Goal: Task Accomplishment & Management: Complete application form

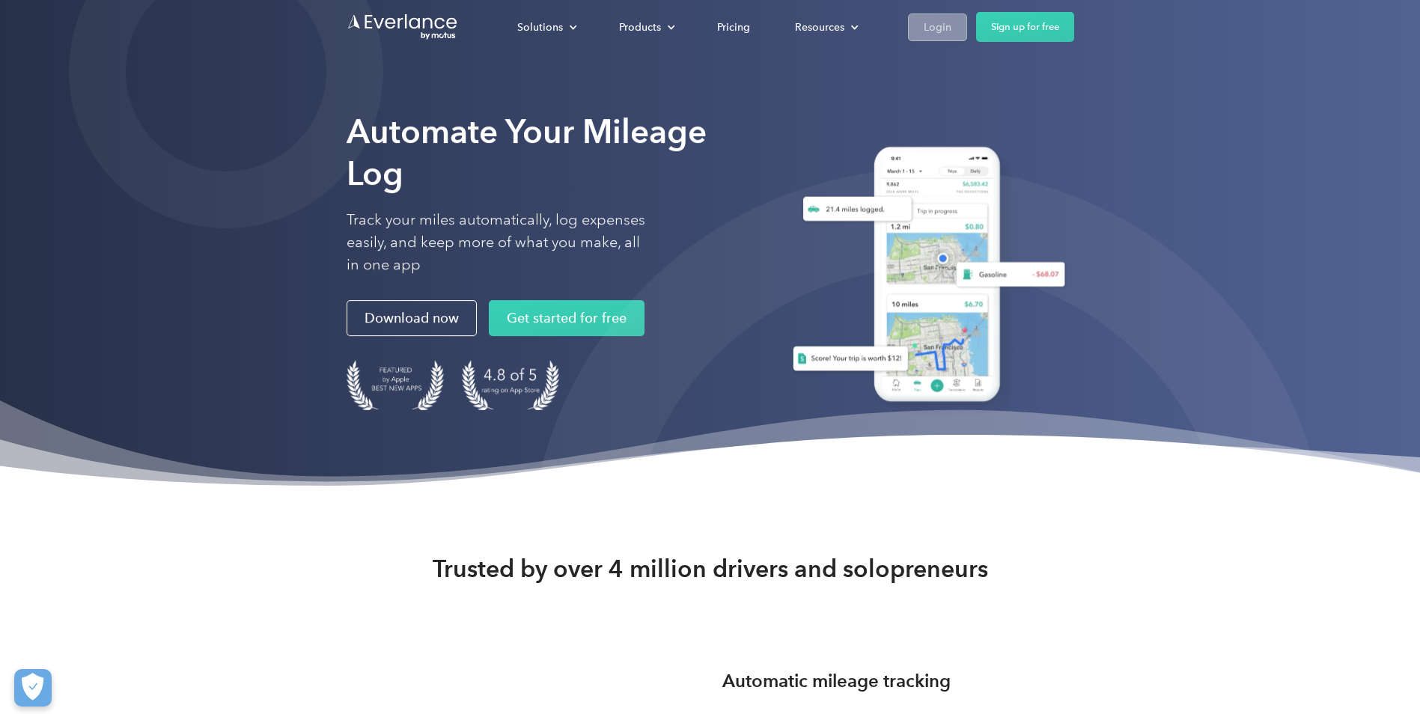
click at [946, 27] on div "Login" at bounding box center [938, 27] width 28 height 19
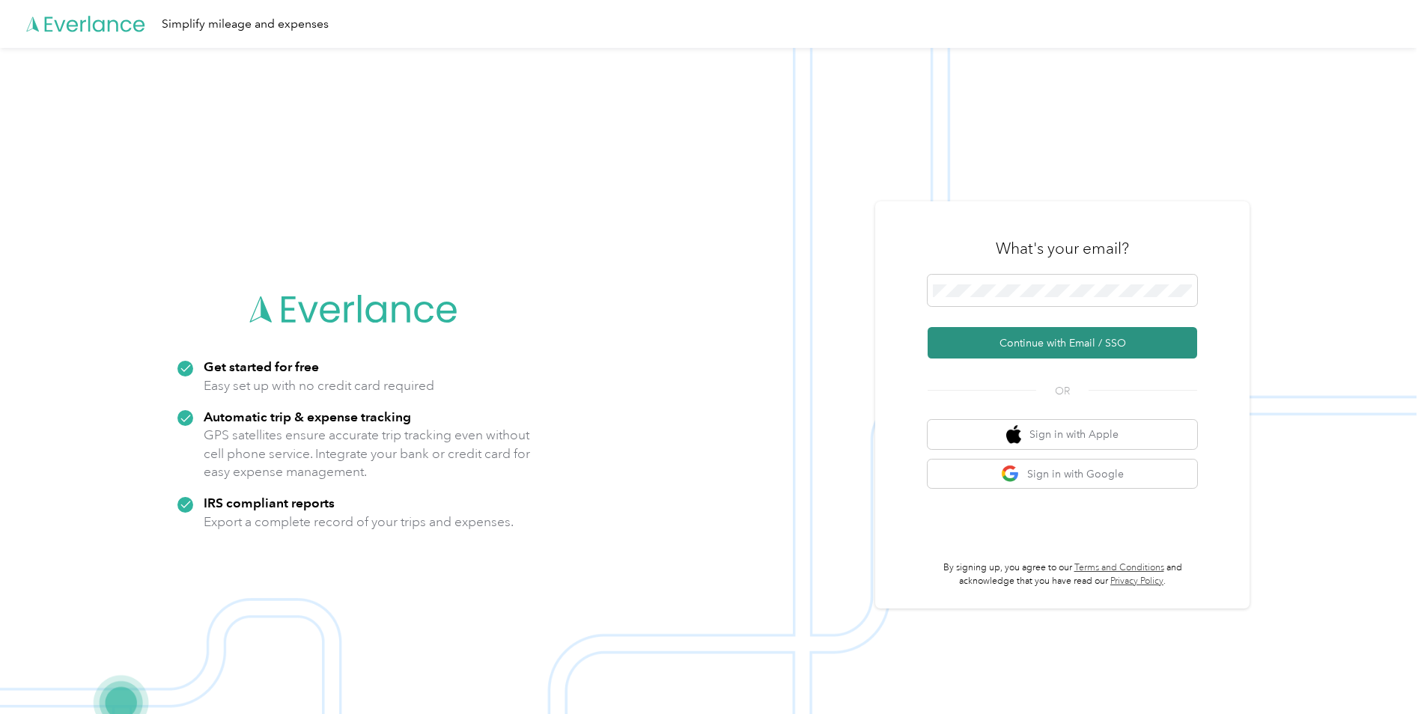
click at [985, 340] on button "Continue with Email / SSO" at bounding box center [1063, 342] width 270 height 31
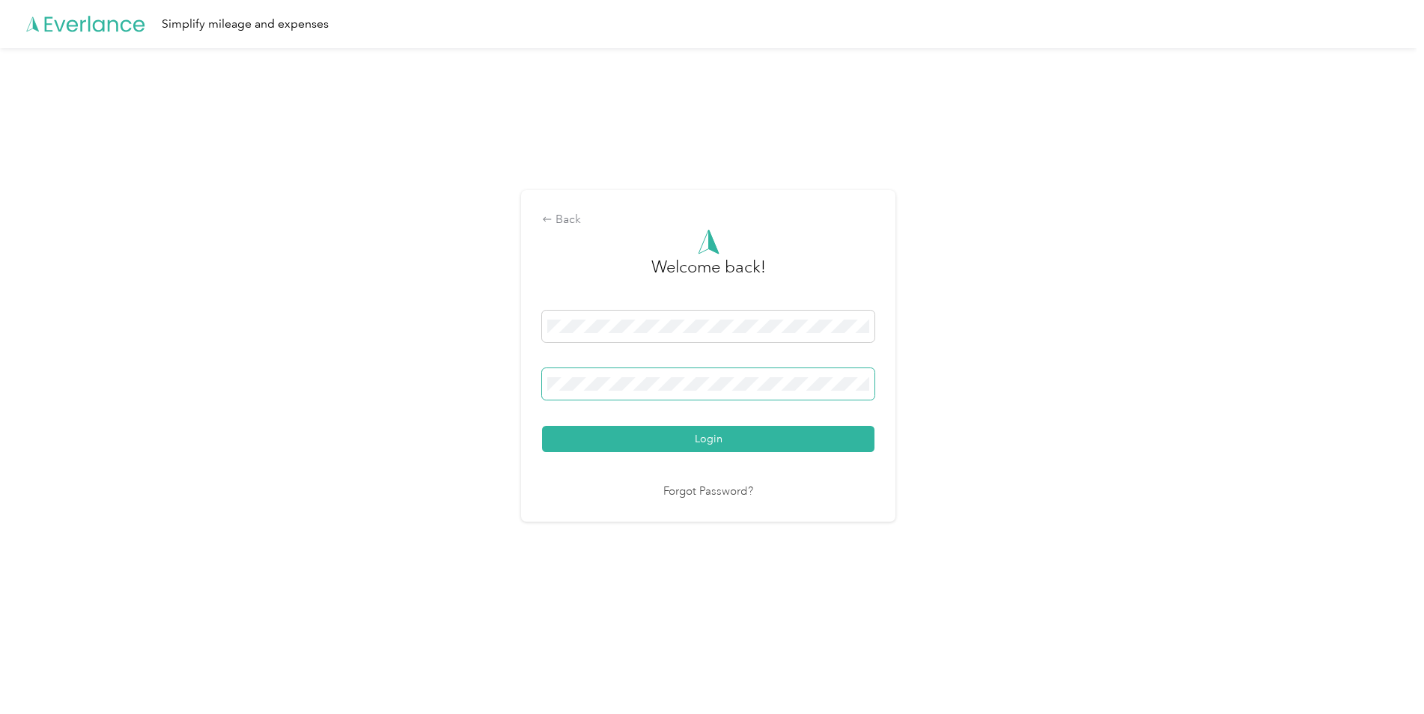
click at [542, 426] on button "Login" at bounding box center [708, 439] width 332 height 26
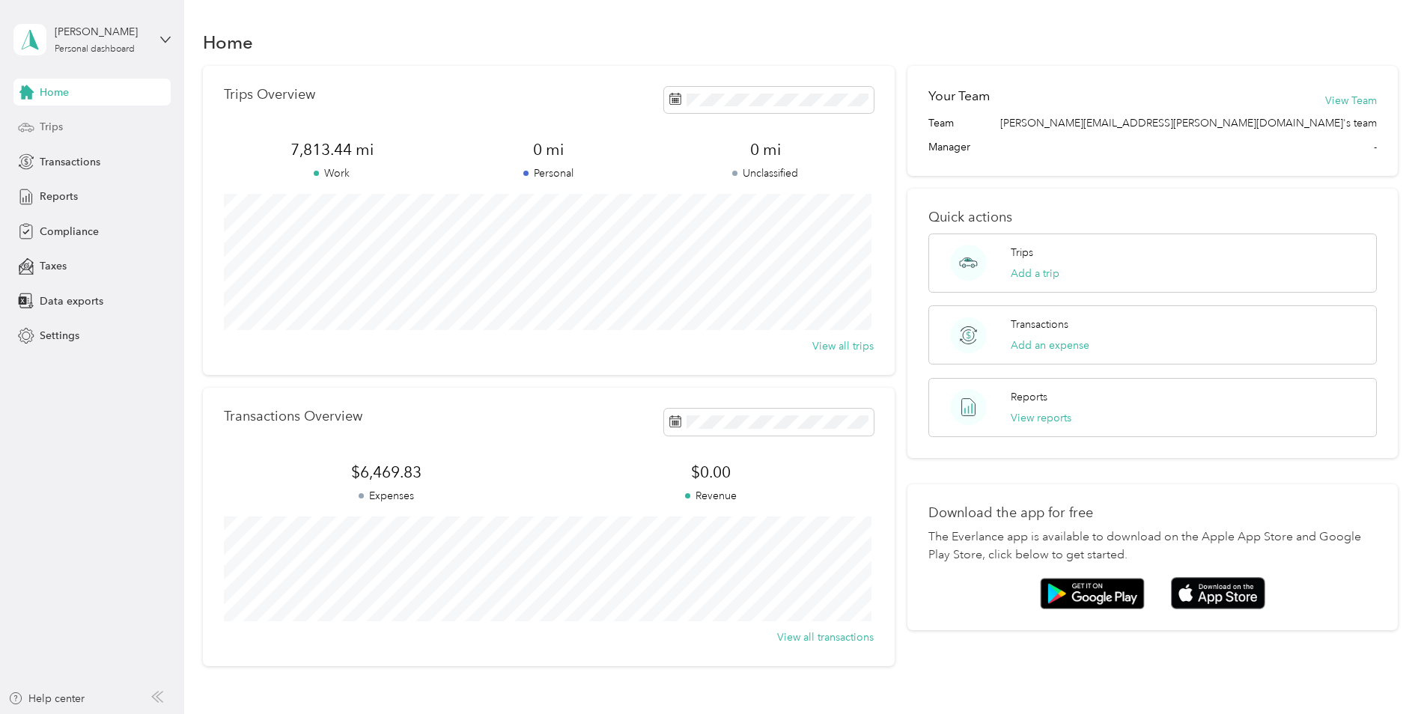
click at [49, 126] on span "Trips" at bounding box center [51, 127] width 23 height 16
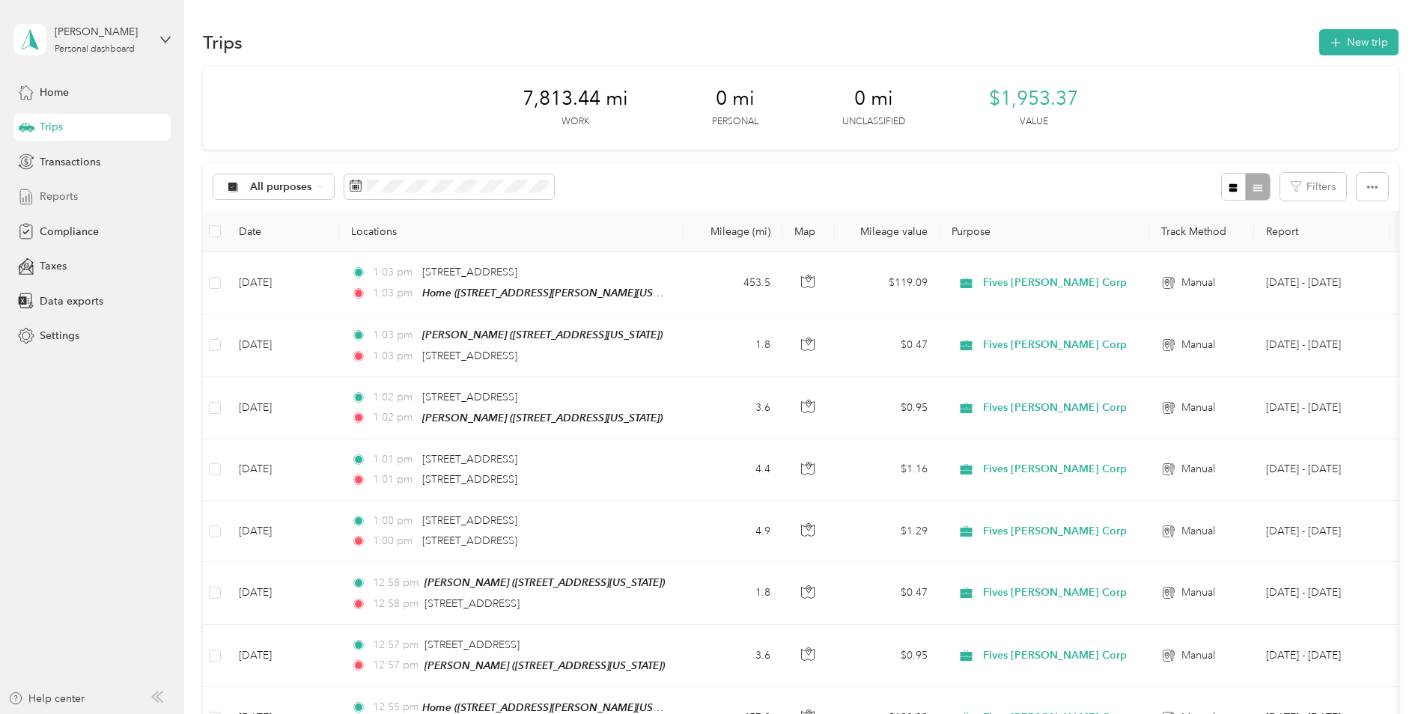
click at [44, 193] on span "Reports" at bounding box center [59, 197] width 38 height 16
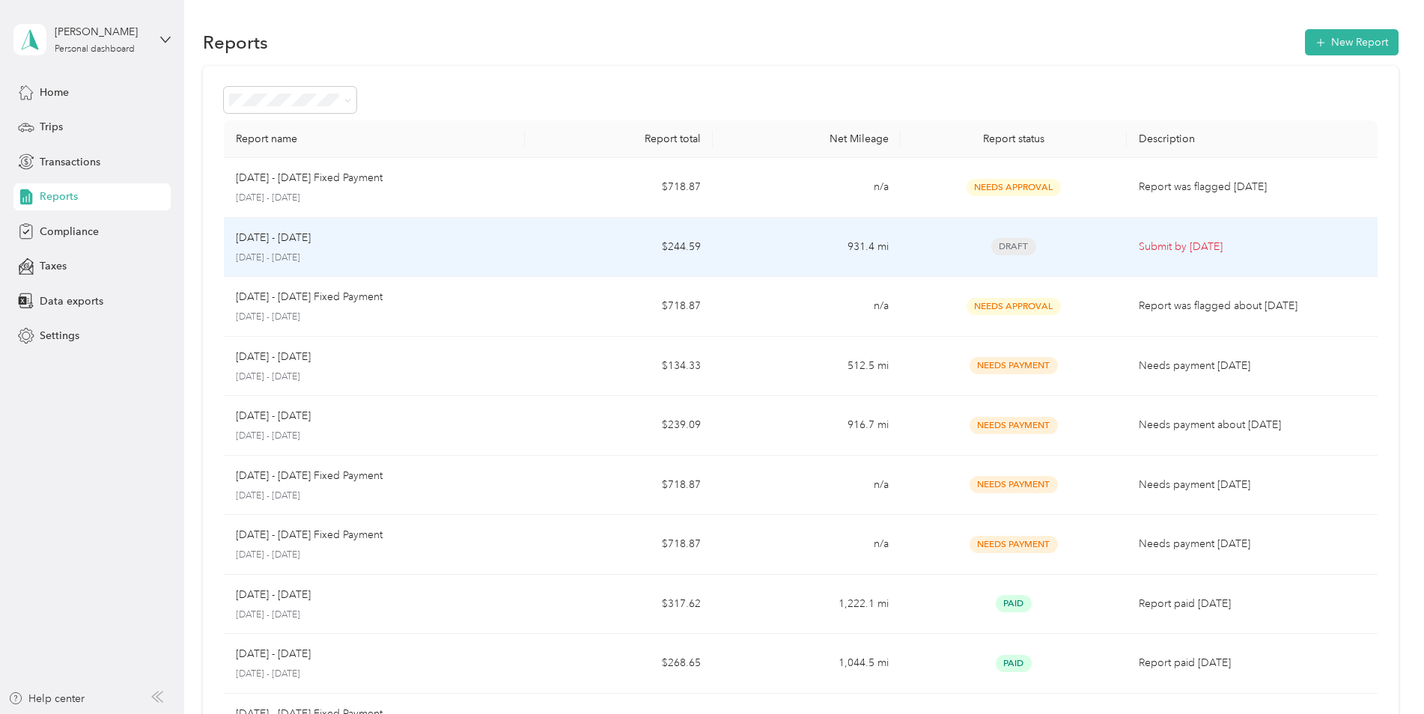
click at [1170, 246] on p "Submit by Sep. 4, 2025" at bounding box center [1252, 247] width 227 height 16
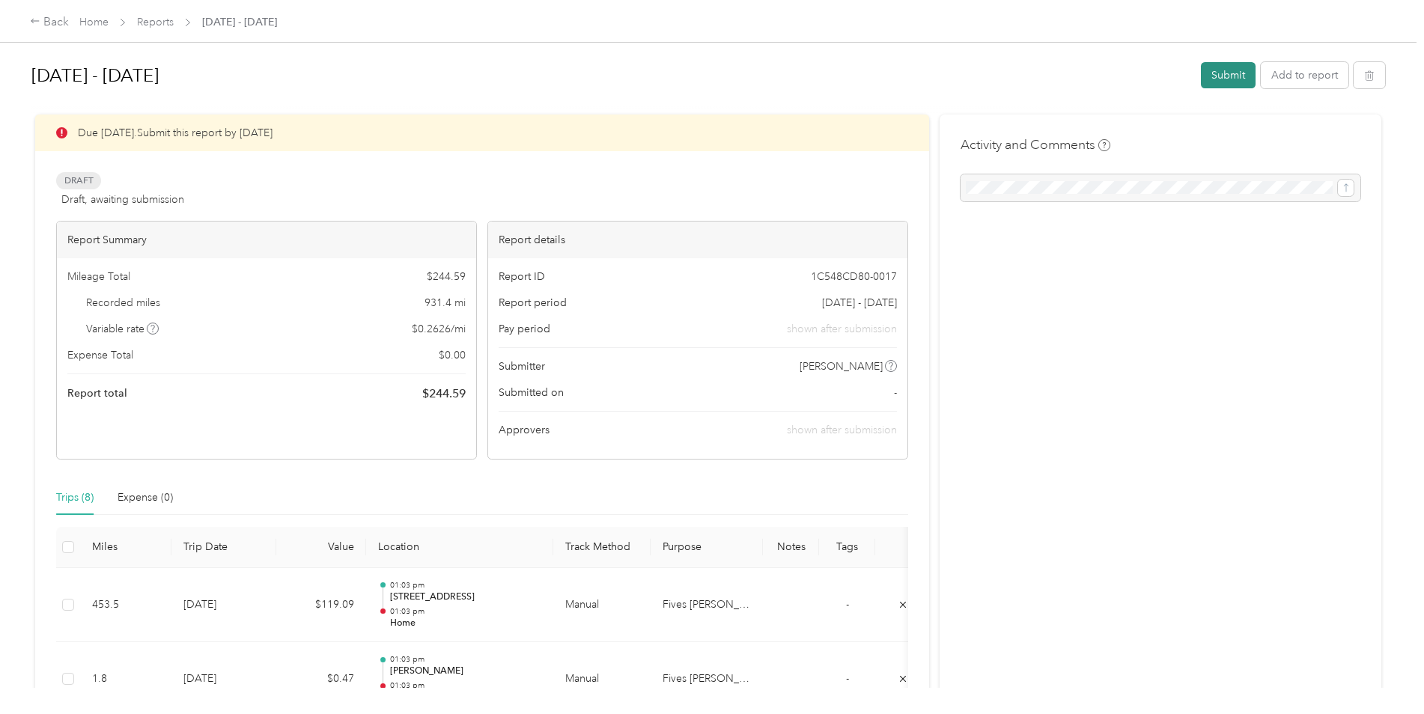
click at [1229, 79] on button "Submit" at bounding box center [1228, 75] width 55 height 26
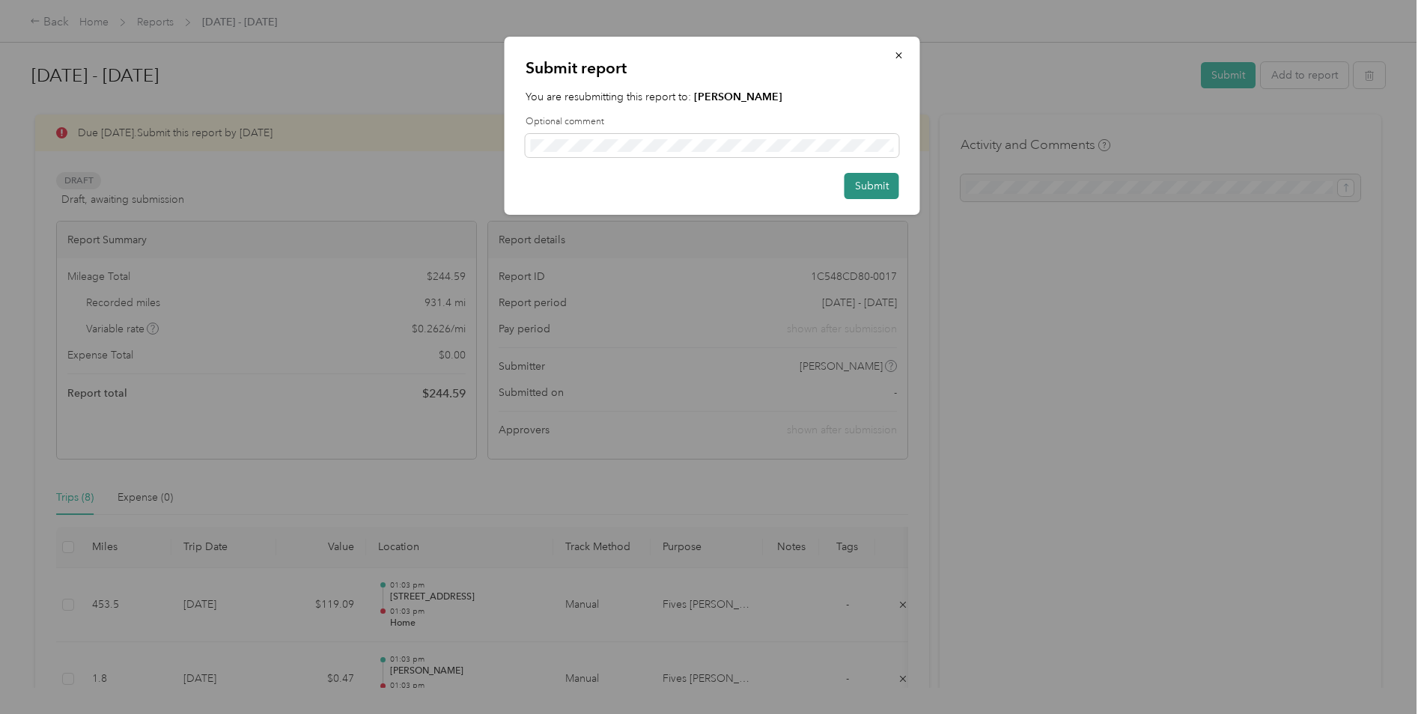
click at [884, 192] on button "Submit" at bounding box center [872, 186] width 55 height 26
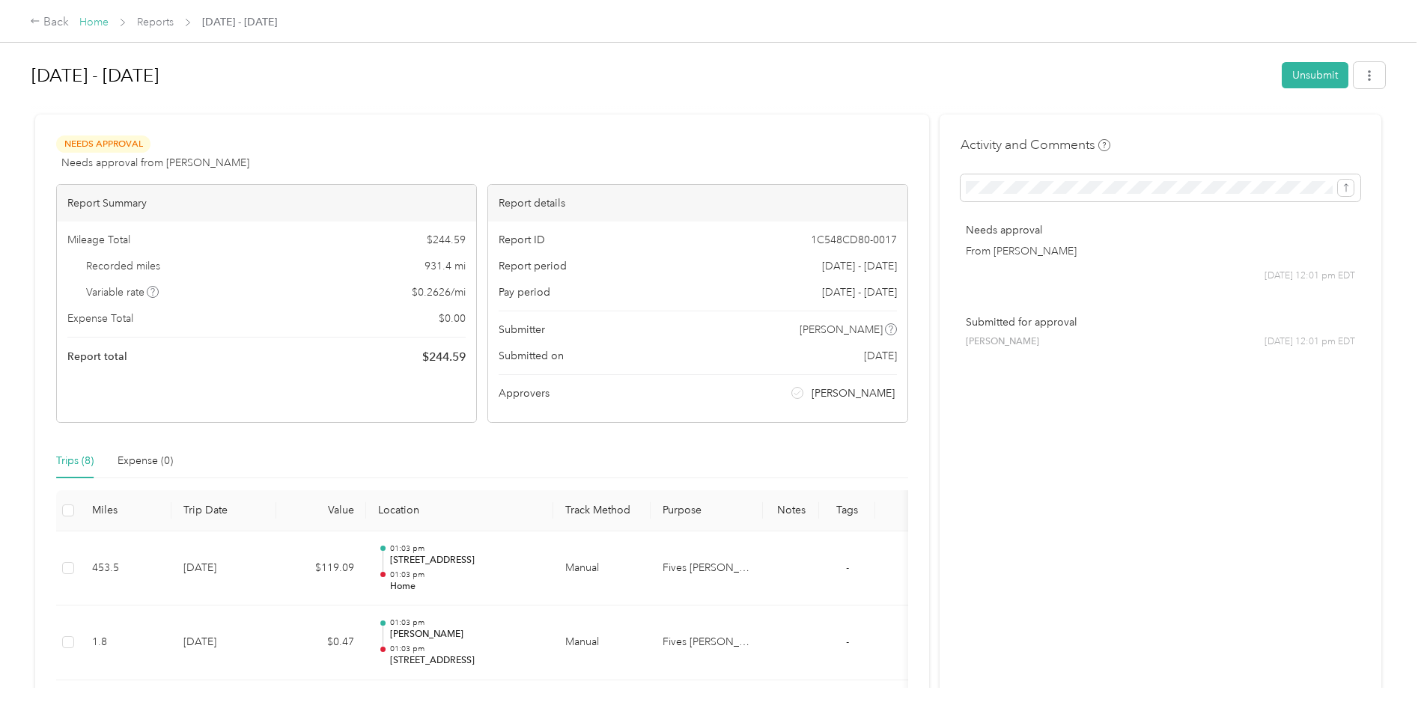
click at [82, 18] on link "Home" at bounding box center [93, 22] width 29 height 13
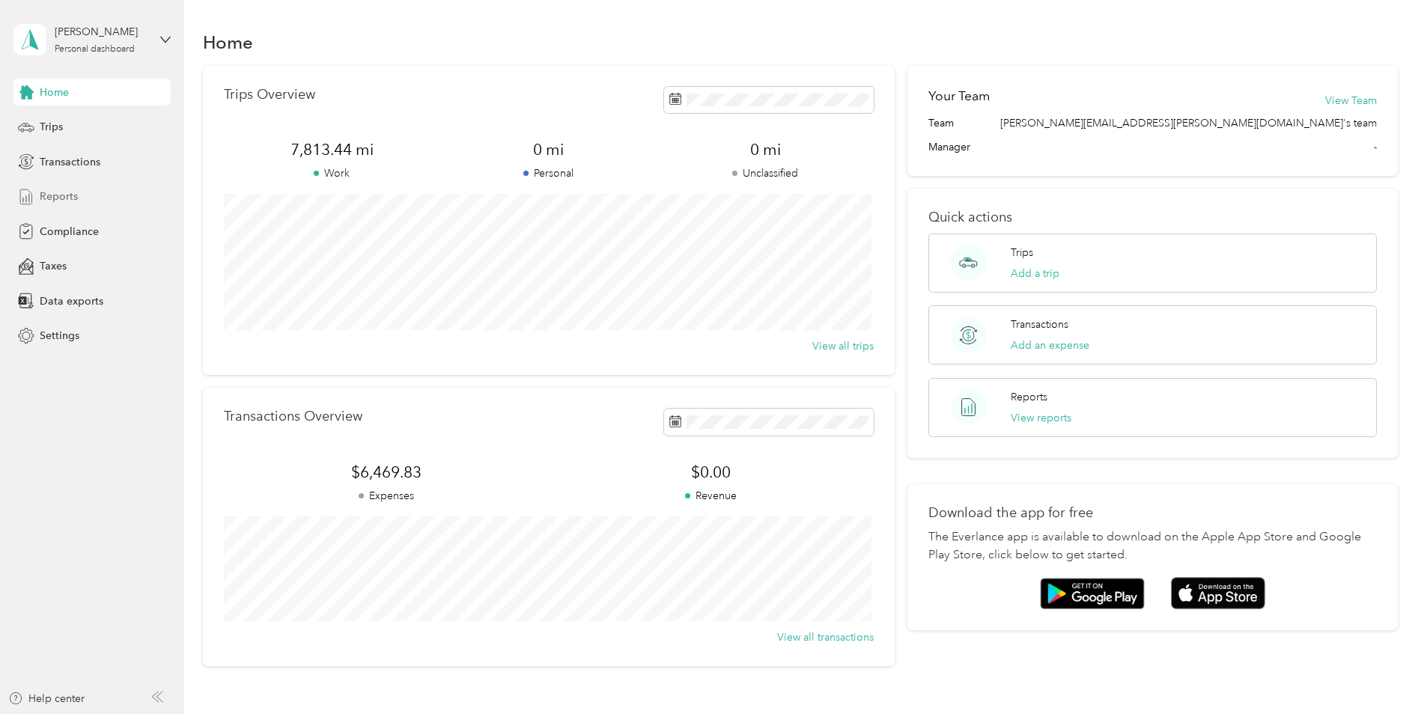
click at [66, 198] on span "Reports" at bounding box center [59, 197] width 38 height 16
